Goal: Task Accomplishment & Management: Use online tool/utility

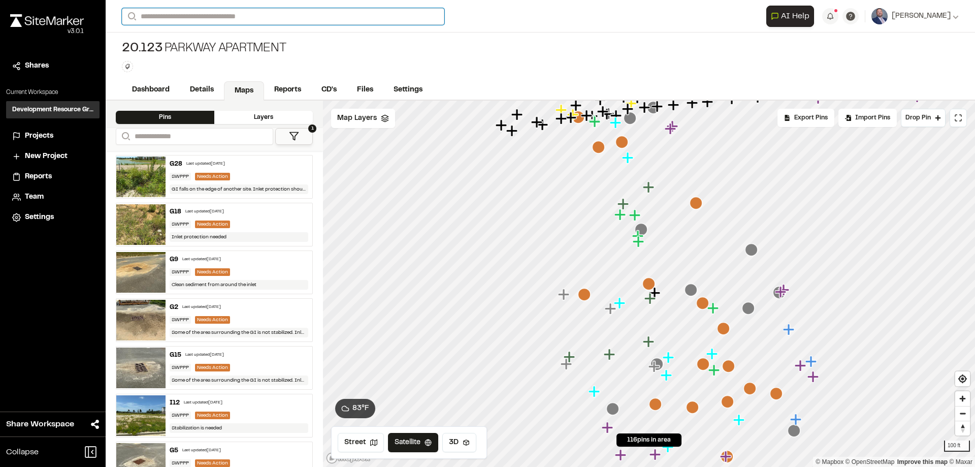
click at [172, 19] on input "Search" at bounding box center [283, 16] width 322 height 17
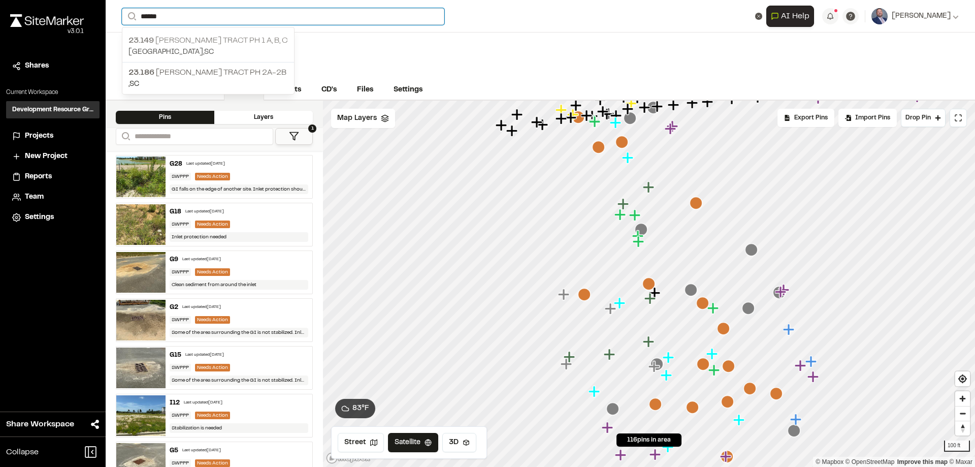
type input "******"
click at [208, 51] on p "[GEOGRAPHIC_DATA] , [GEOGRAPHIC_DATA]" at bounding box center [207, 52] width 159 height 11
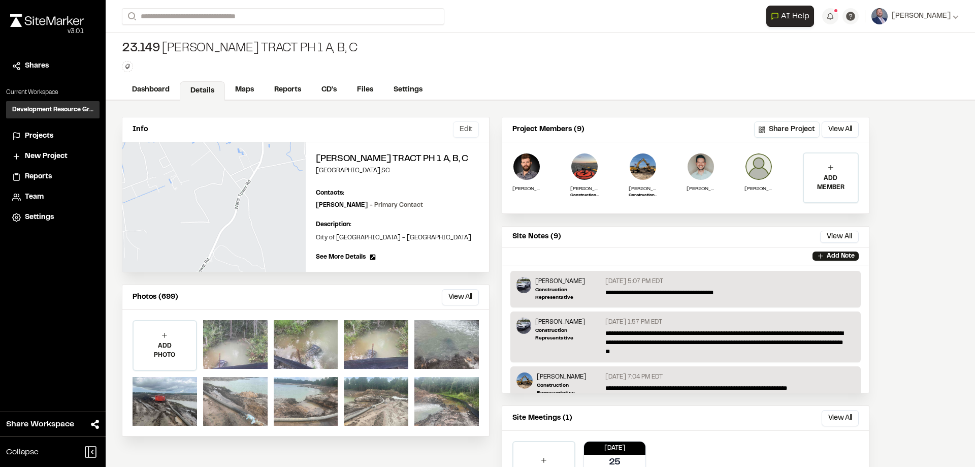
click at [471, 133] on button "Edit" at bounding box center [466, 129] width 26 height 16
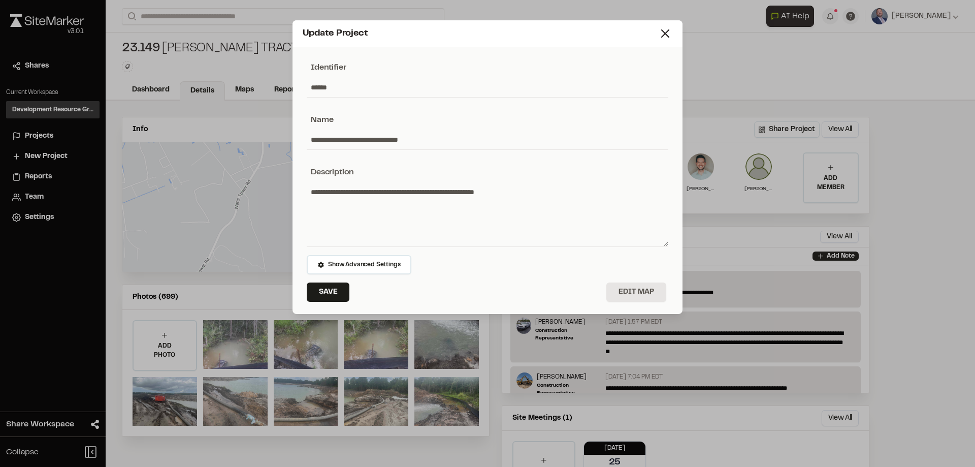
click at [412, 135] on input "**********" at bounding box center [488, 139] width 362 height 19
click at [340, 140] on input "**********" at bounding box center [488, 139] width 362 height 19
type input "**********"
drag, startPoint x: 323, startPoint y: 285, endPoint x: 330, endPoint y: 296, distance: 12.5
click at [325, 284] on button "Save" at bounding box center [328, 291] width 43 height 19
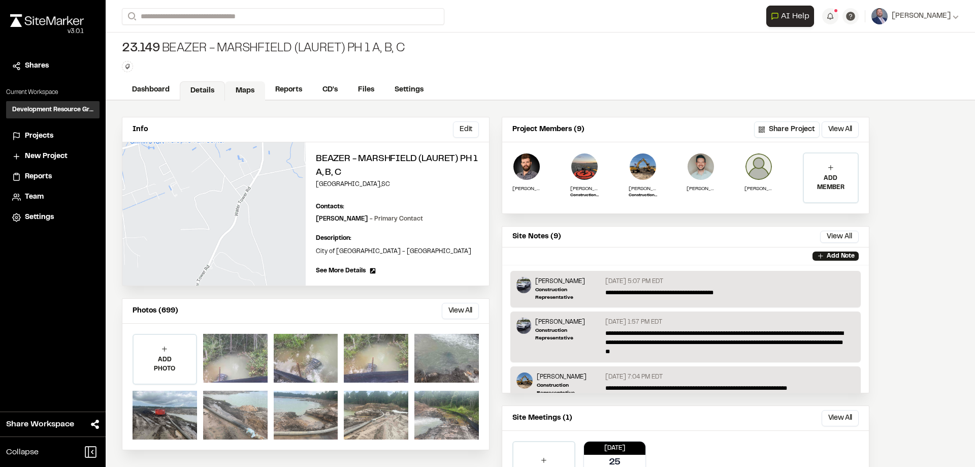
click at [252, 95] on link "Maps" at bounding box center [245, 90] width 40 height 19
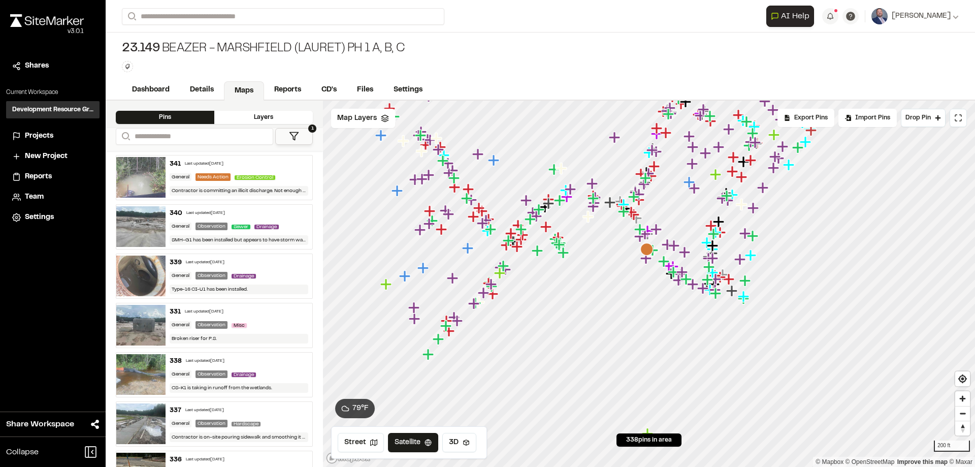
click at [201, 199] on div "341 Last updated [DATE] General Needs Action Erosion Control Contractor is comm…" at bounding box center [214, 177] width 197 height 45
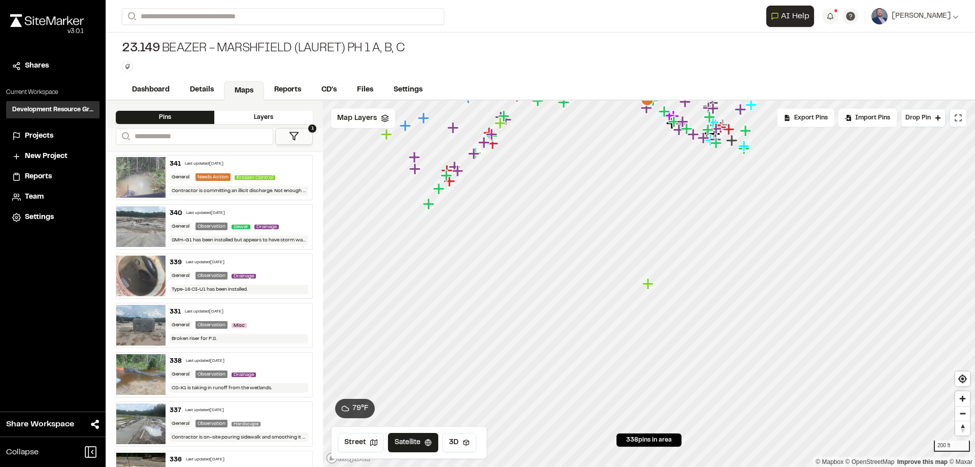
click at [180, 222] on div "General" at bounding box center [181, 226] width 22 height 8
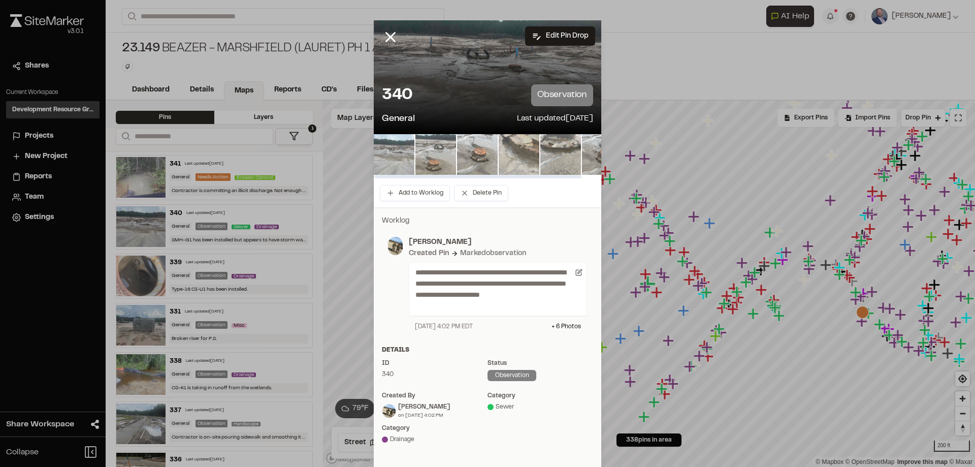
click at [385, 156] on img at bounding box center [394, 154] width 41 height 41
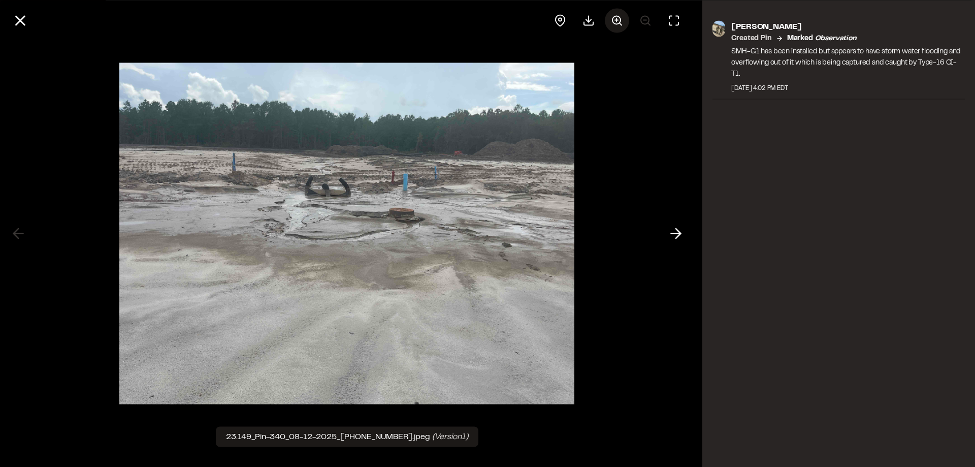
click at [618, 25] on icon at bounding box center [617, 20] width 12 height 12
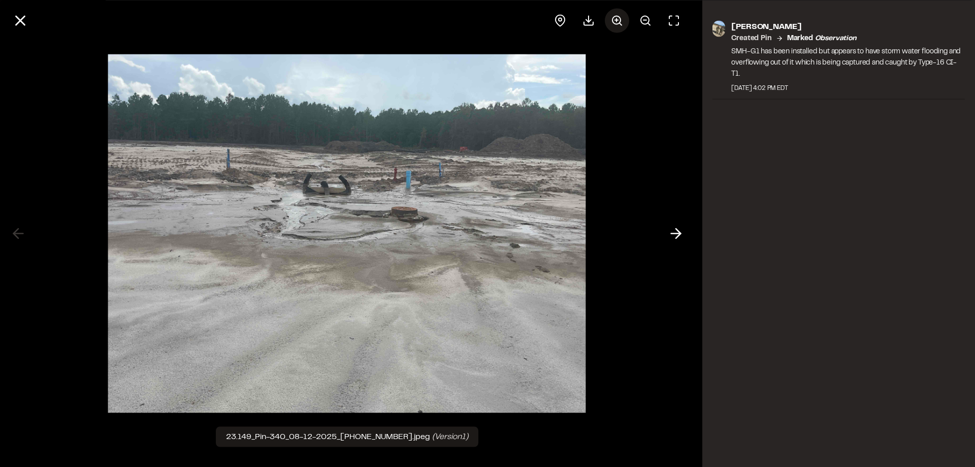
click at [618, 25] on icon at bounding box center [617, 20] width 12 height 12
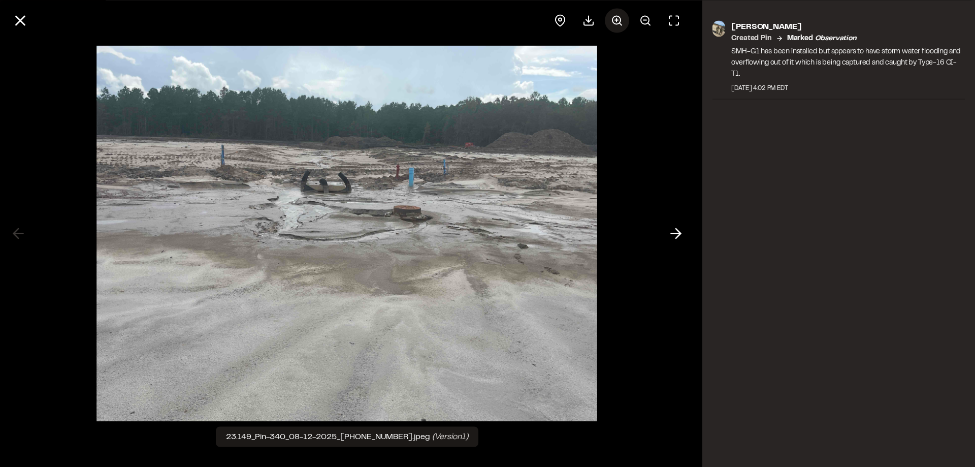
click at [618, 25] on icon at bounding box center [617, 20] width 12 height 12
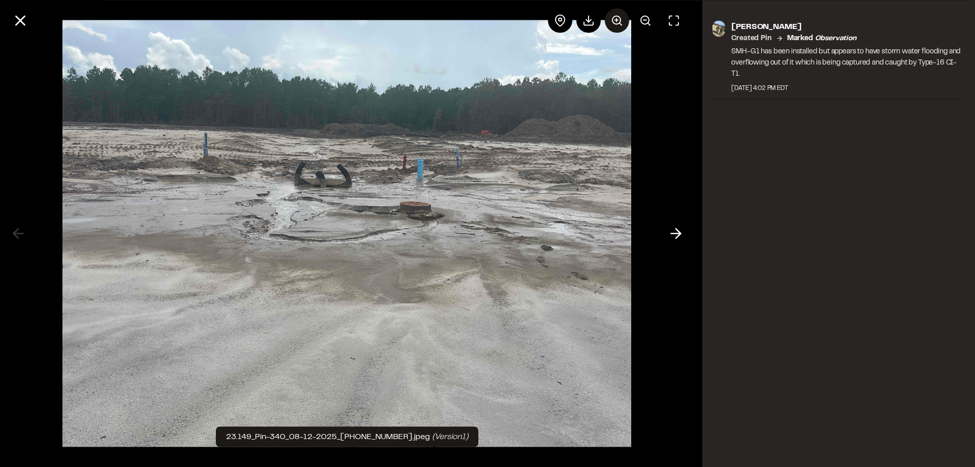
click at [618, 25] on icon at bounding box center [617, 20] width 12 height 12
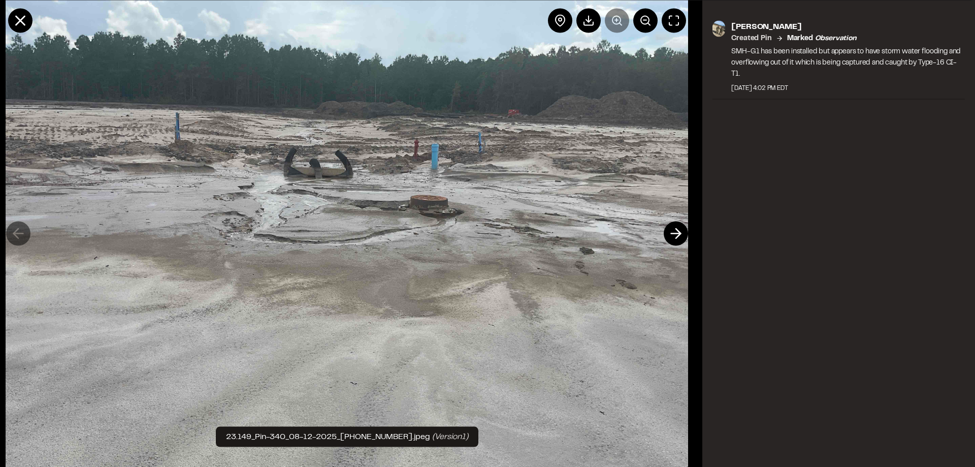
click at [618, 25] on div at bounding box center [617, 20] width 138 height 24
click at [20, 19] on line at bounding box center [20, 20] width 9 height 9
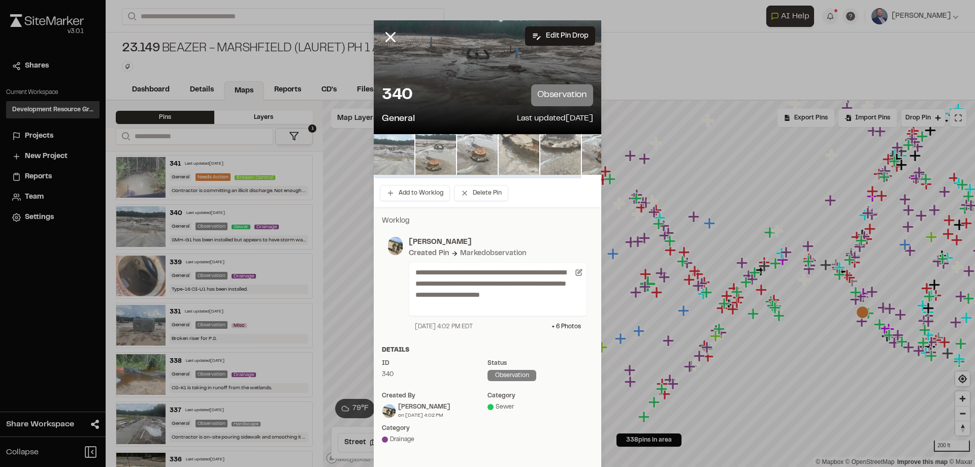
click at [374, 155] on img at bounding box center [394, 154] width 41 height 41
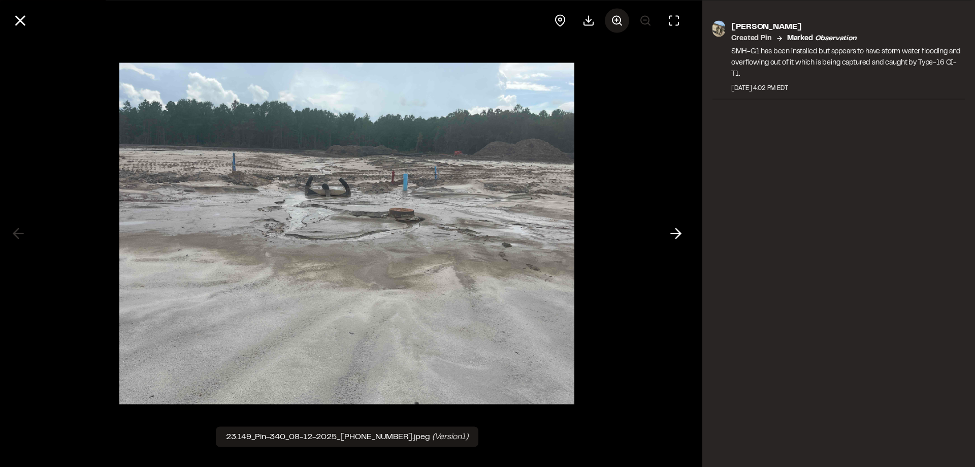
click at [609, 24] on button at bounding box center [617, 20] width 24 height 24
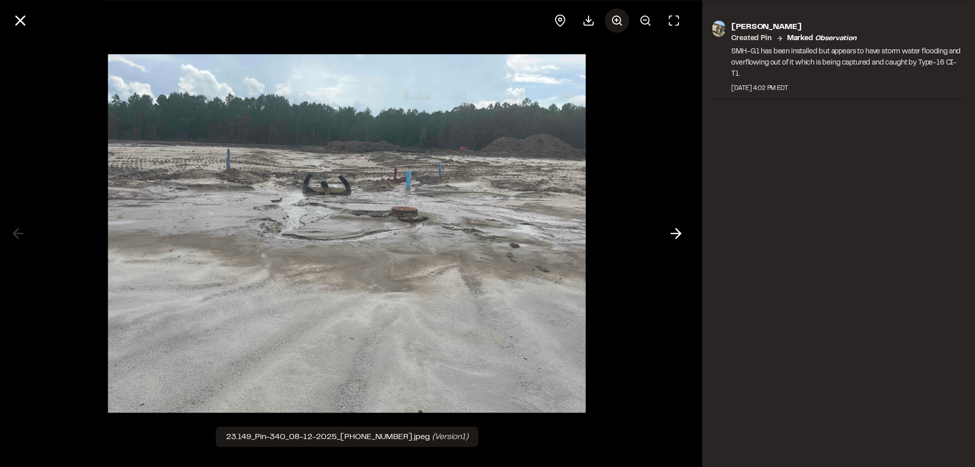
click at [609, 24] on button at bounding box center [617, 20] width 24 height 24
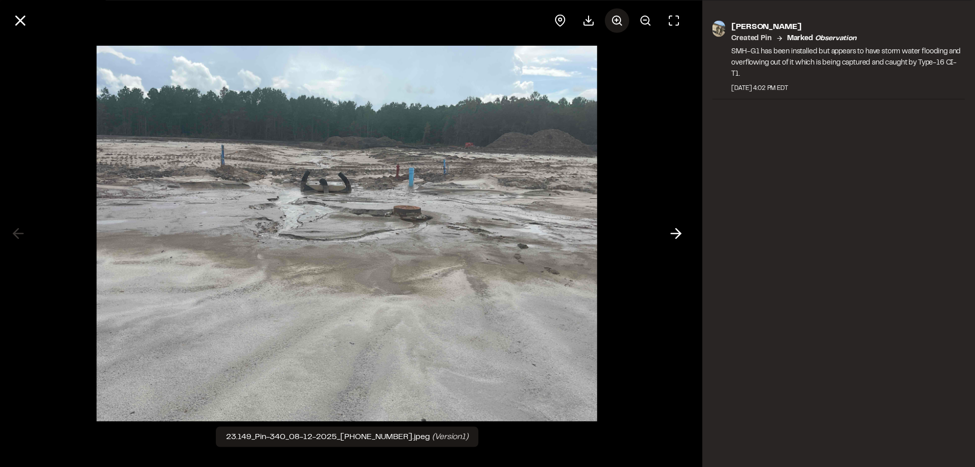
click at [615, 19] on icon at bounding box center [617, 20] width 12 height 12
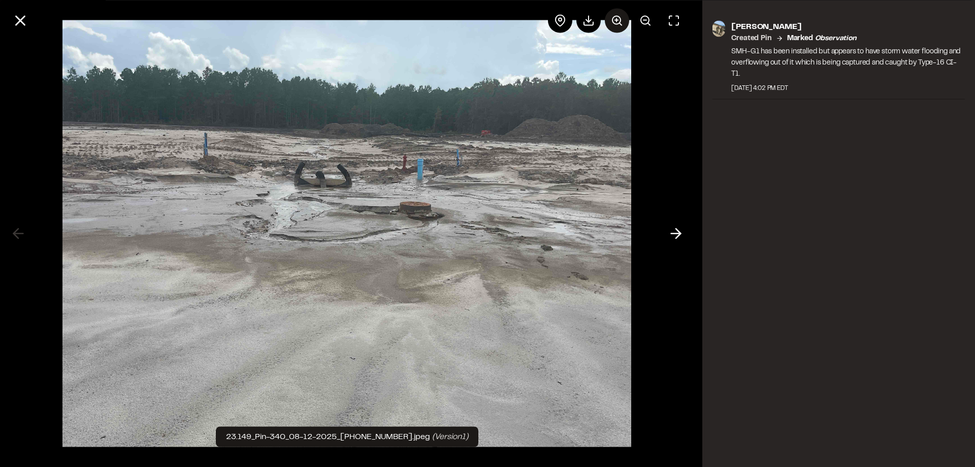
click at [615, 19] on icon at bounding box center [617, 20] width 12 height 12
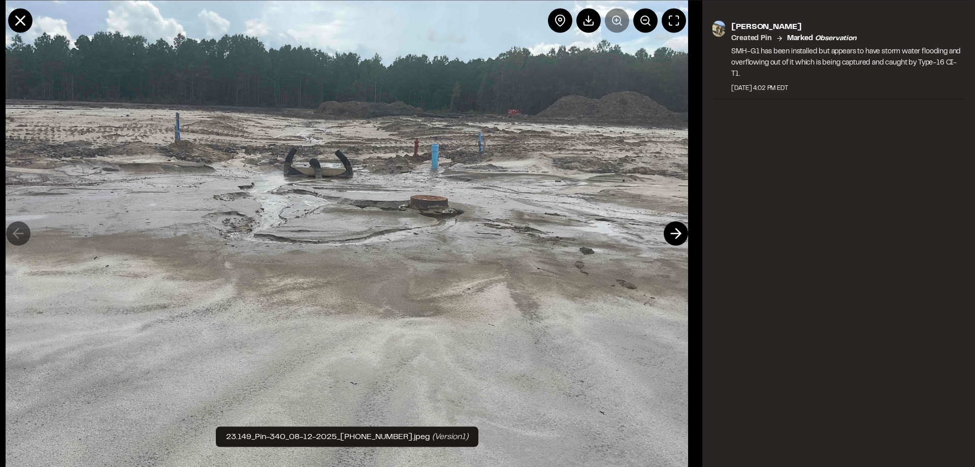
click at [615, 19] on div at bounding box center [617, 20] width 138 height 24
click at [678, 23] on icon at bounding box center [673, 20] width 9 height 9
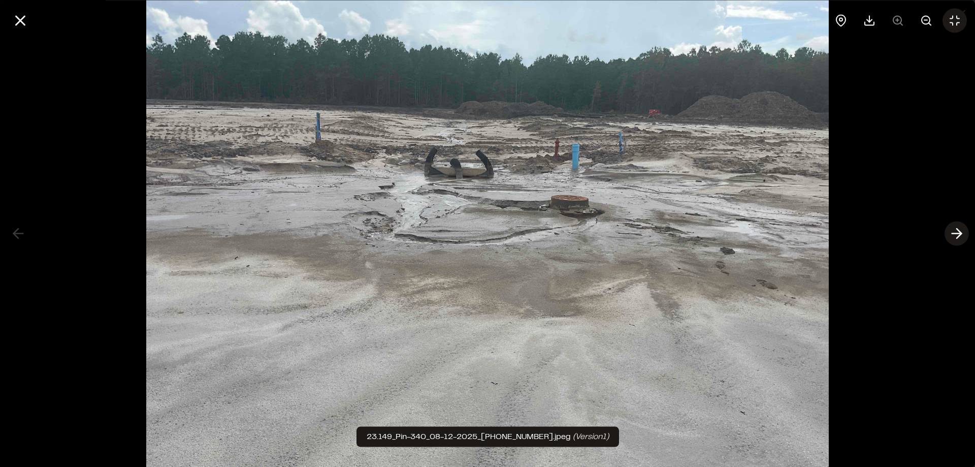
click at [954, 230] on icon at bounding box center [957, 233] width 16 height 17
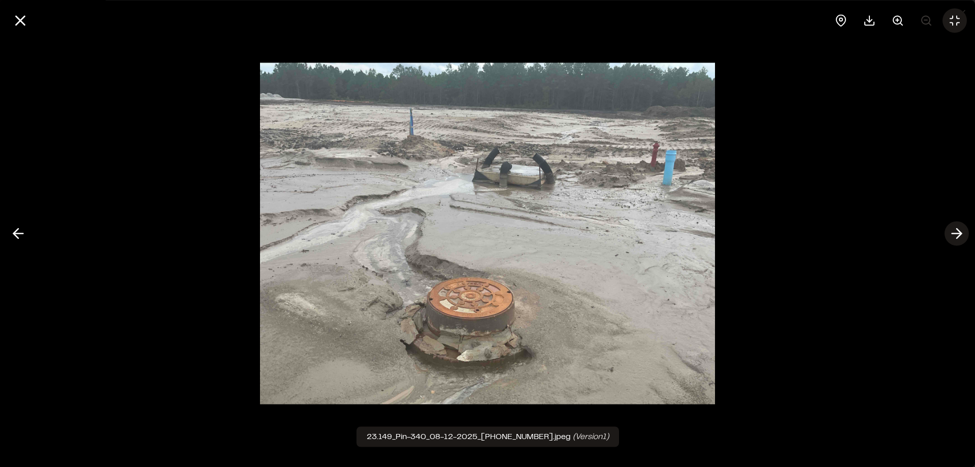
click at [956, 227] on icon at bounding box center [957, 233] width 16 height 17
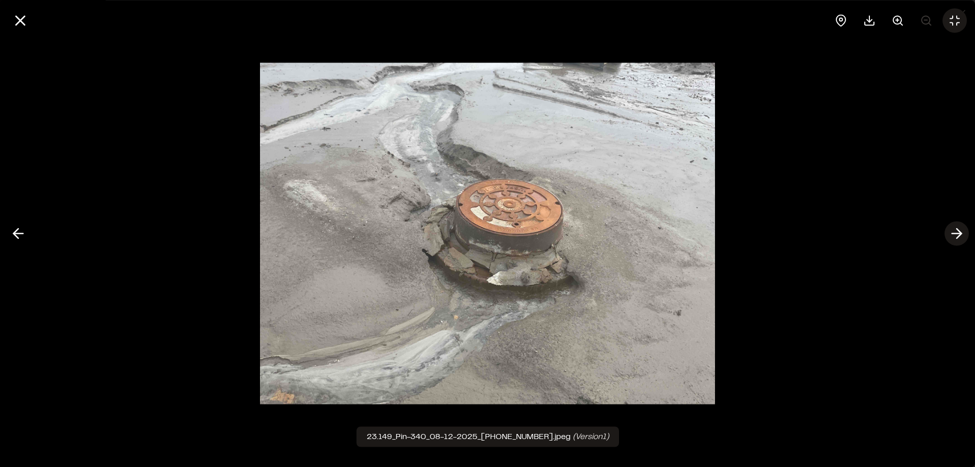
click at [957, 235] on icon at bounding box center [957, 233] width 16 height 17
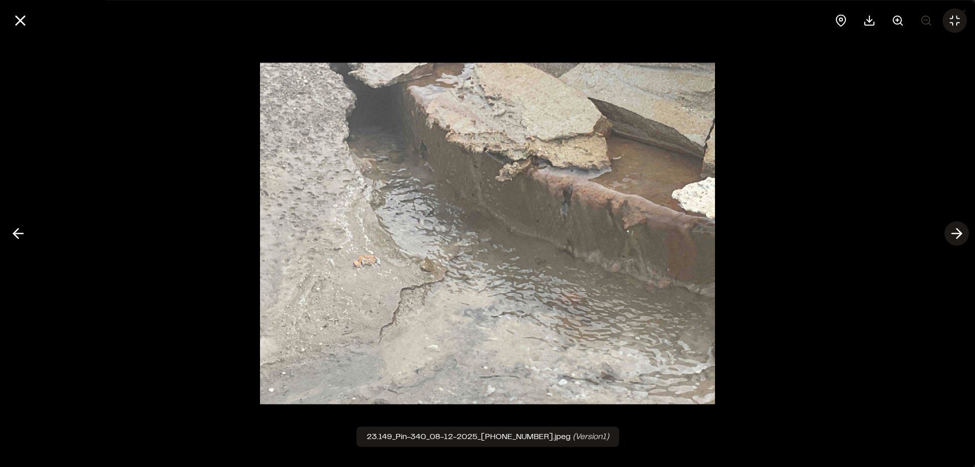
click at [957, 235] on icon at bounding box center [957, 233] width 16 height 17
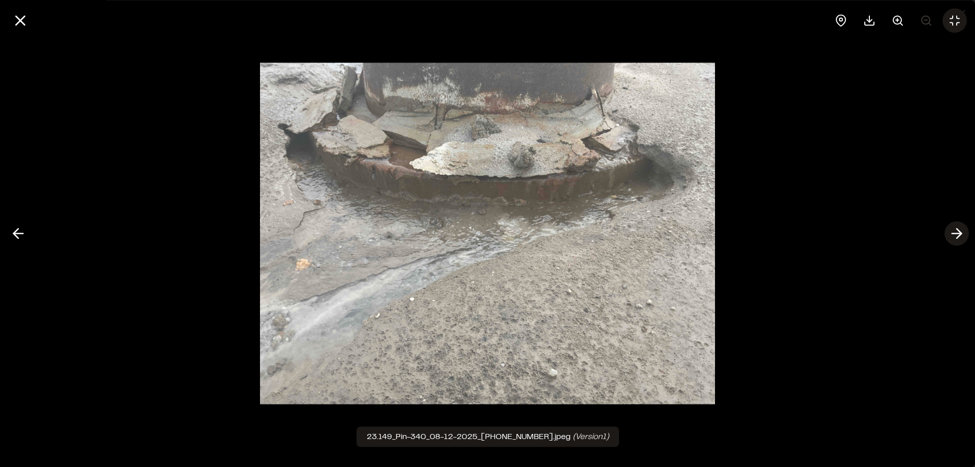
click at [957, 235] on icon at bounding box center [957, 233] width 16 height 17
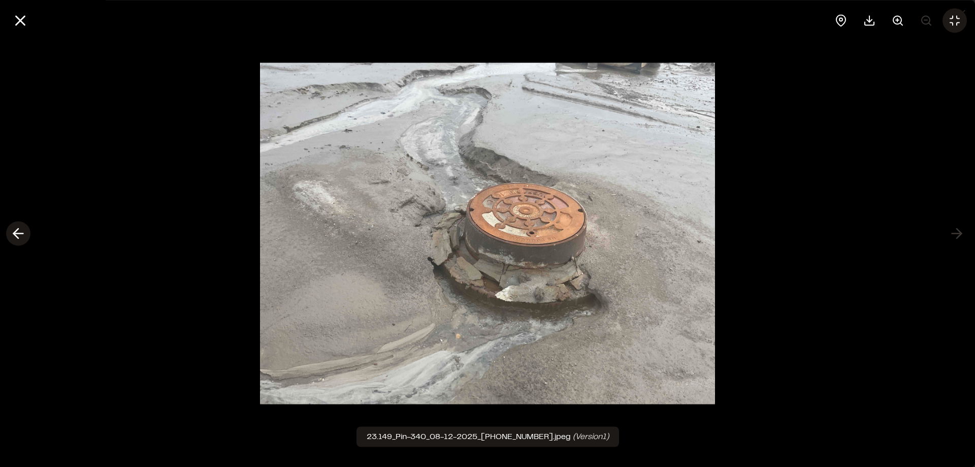
click at [23, 229] on icon at bounding box center [18, 233] width 16 height 17
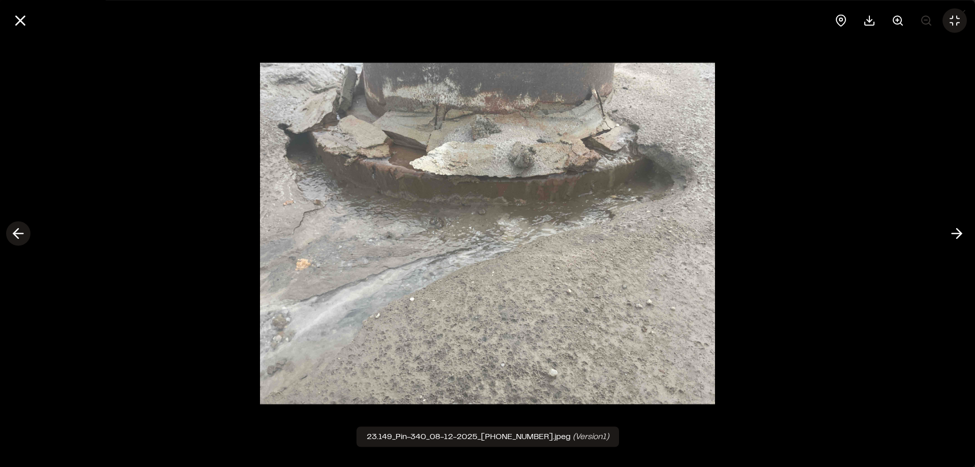
click at [23, 229] on icon at bounding box center [18, 233] width 16 height 17
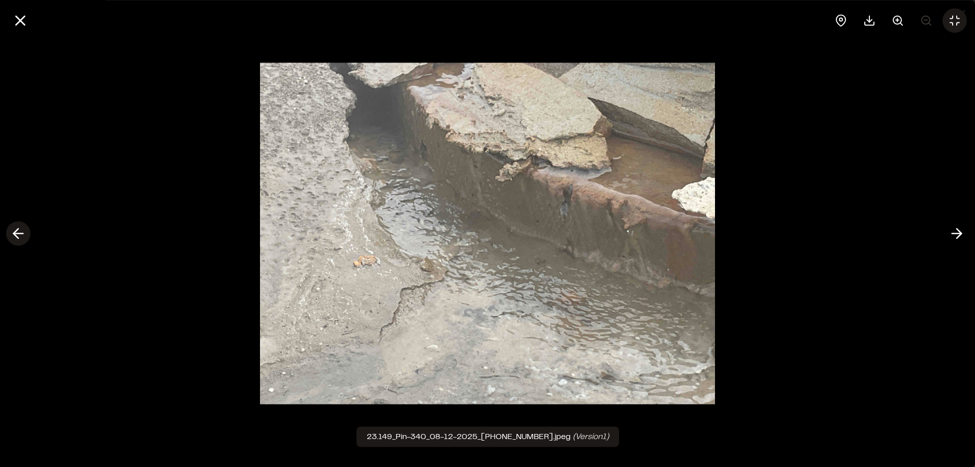
click at [23, 229] on icon at bounding box center [18, 233] width 16 height 17
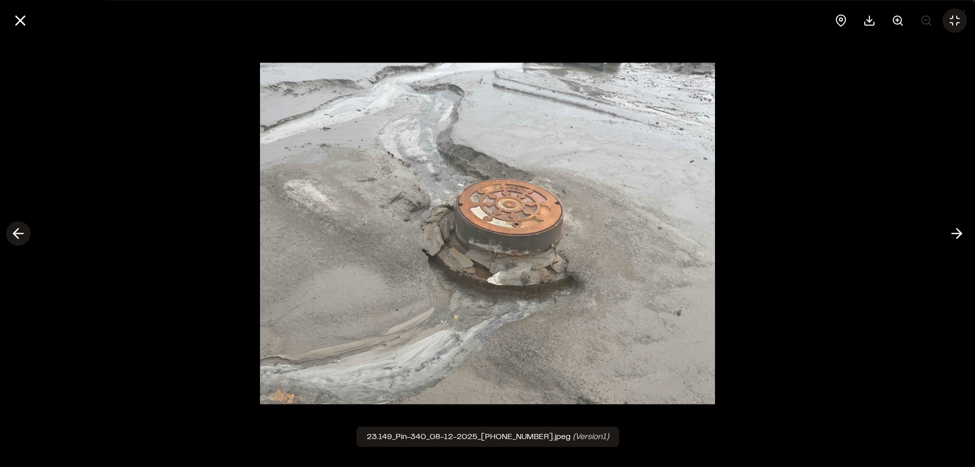
click at [23, 229] on icon at bounding box center [18, 233] width 16 height 17
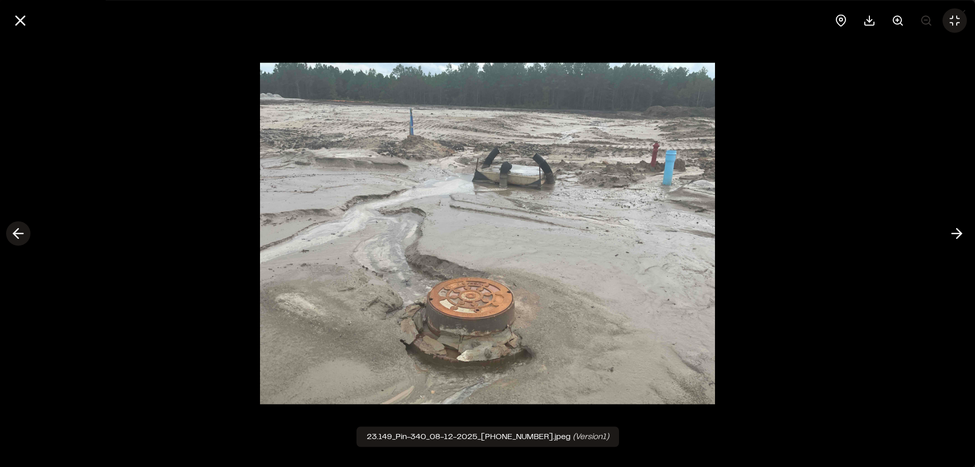
click at [19, 236] on icon at bounding box center [18, 233] width 16 height 17
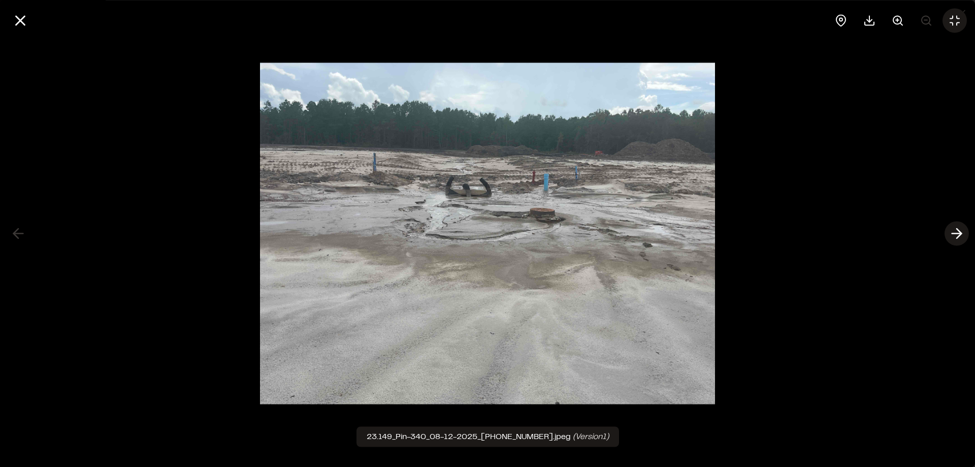
click at [956, 235] on icon at bounding box center [957, 233] width 16 height 17
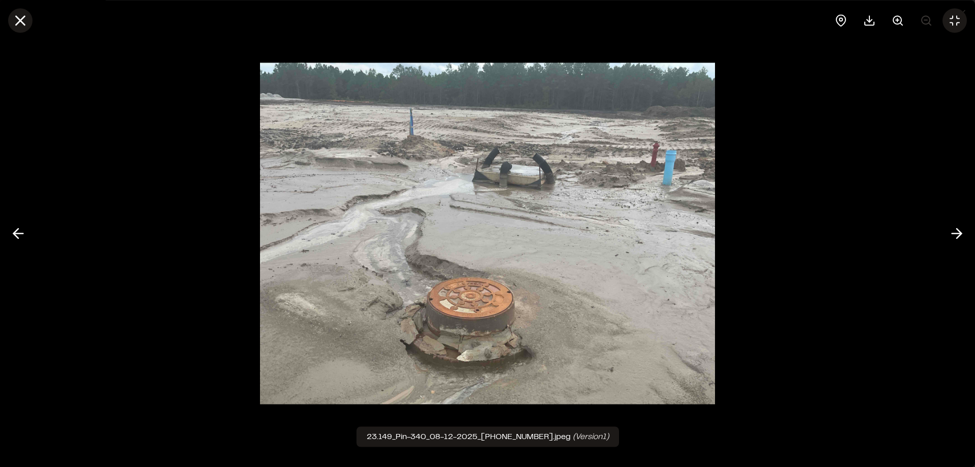
click at [23, 23] on line at bounding box center [20, 20] width 9 height 9
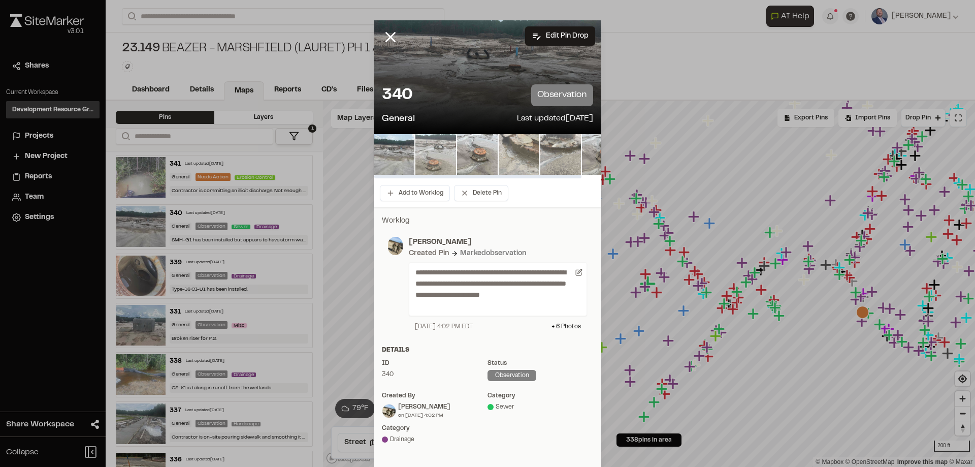
click at [442, 149] on img at bounding box center [435, 154] width 41 height 41
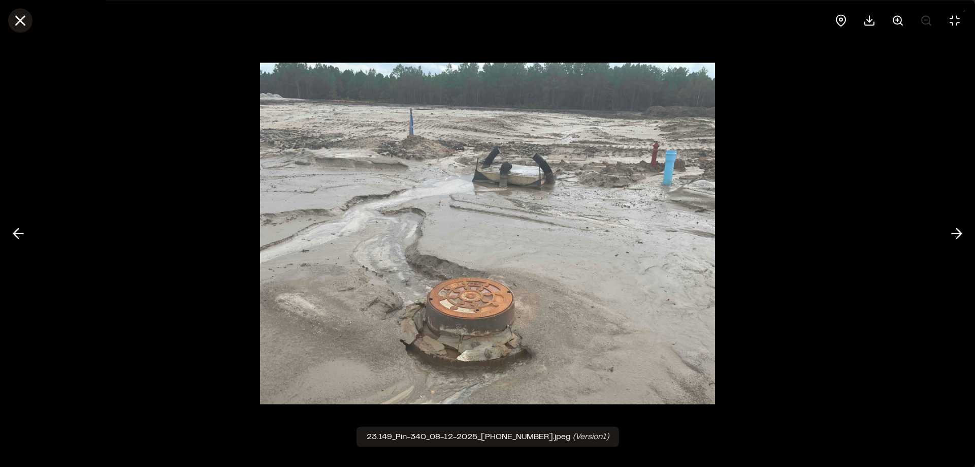
click at [23, 21] on icon at bounding box center [20, 20] width 17 height 17
